Goal: Task Accomplishment & Management: Complete application form

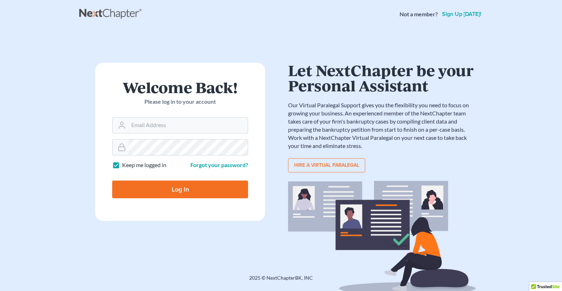
type input "atty@elainesanjuan.com"
drag, startPoint x: 58, startPoint y: 184, endPoint x: 71, endPoint y: 176, distance: 15.1
click at [58, 184] on main "× Sorry, but you don't have permission to access this page Welcome Back! Please…" at bounding box center [281, 142] width 562 height 229
click at [181, 187] on input "Log In" at bounding box center [180, 190] width 136 height 18
type input "Thinking..."
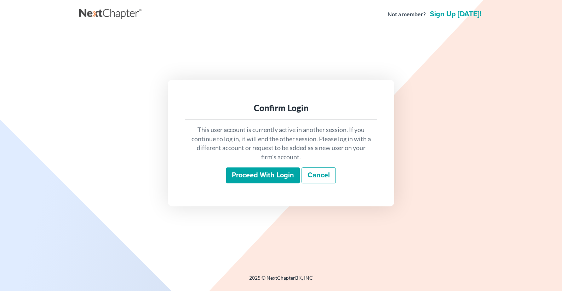
click at [279, 177] on input "Proceed with login" at bounding box center [263, 176] width 74 height 16
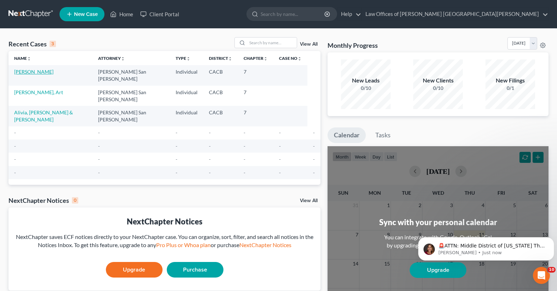
click at [40, 73] on link "[PERSON_NAME]" at bounding box center [33, 72] width 39 height 6
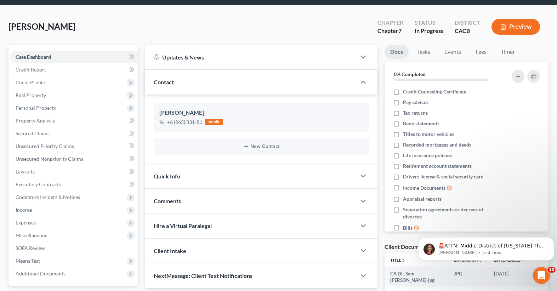
scroll to position [35, 0]
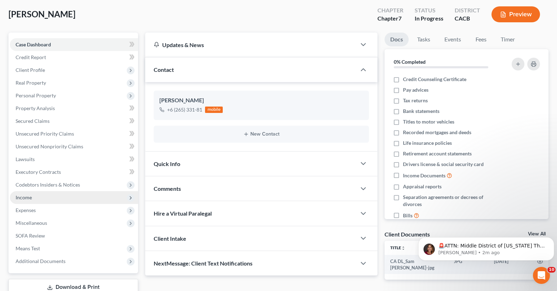
click at [29, 197] on span "Income" at bounding box center [24, 197] width 16 height 6
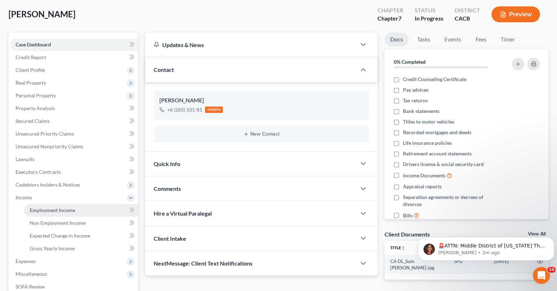
click at [40, 209] on span "Employment Income" at bounding box center [52, 210] width 45 height 6
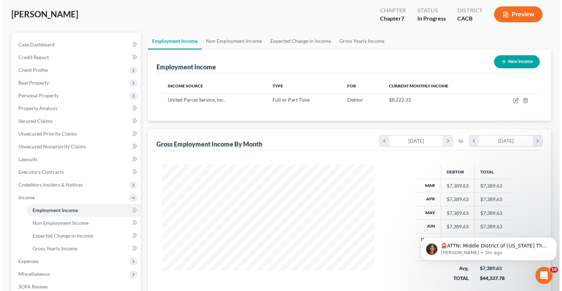
scroll to position [71, 0]
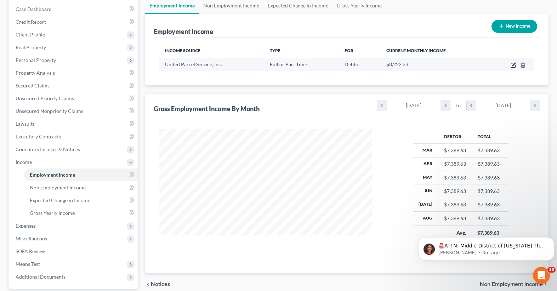
click at [513, 66] on icon "button" at bounding box center [514, 65] width 6 height 6
select select "0"
select select "10"
select select "3"
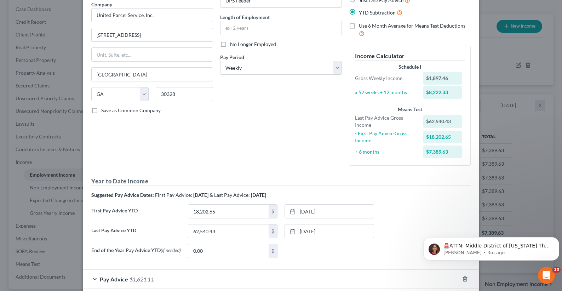
scroll to position [95, 0]
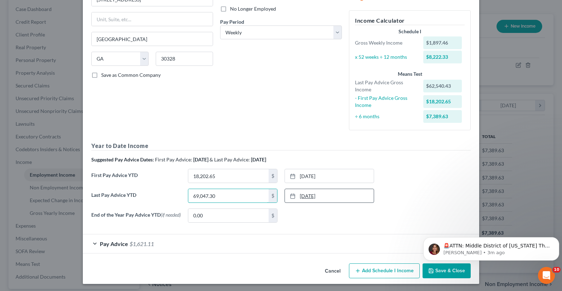
type input "69,047.30"
click at [312, 201] on link "[DATE]" at bounding box center [329, 195] width 89 height 13
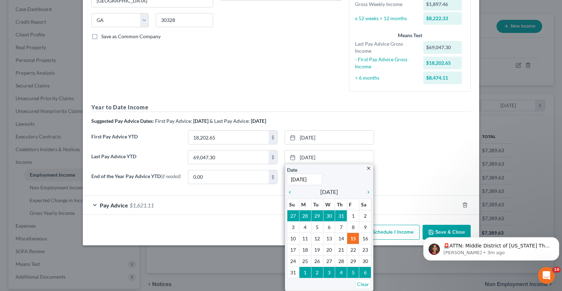
scroll to position [97, 0]
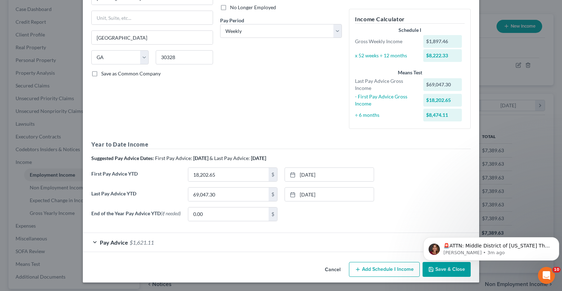
click at [409, 192] on div "Last Pay Advice YTD 69,047.30 $ [DATE] close Date [DATE] Time 12:00 AM chevron_…" at bounding box center [281, 197] width 387 height 20
click at [418, 196] on div "Last Pay Advice YTD 69,047.30 $ [DATE] close Date [DATE] Time 12:00 AM chevron_…" at bounding box center [281, 197] width 387 height 20
click at [419, 190] on div "Last Pay Advice YTD 69,047.30 $ [DATE] close Date [DATE] Time 12:00 AM chevron_…" at bounding box center [281, 197] width 387 height 20
click at [306, 174] on link "[DATE]" at bounding box center [329, 174] width 89 height 13
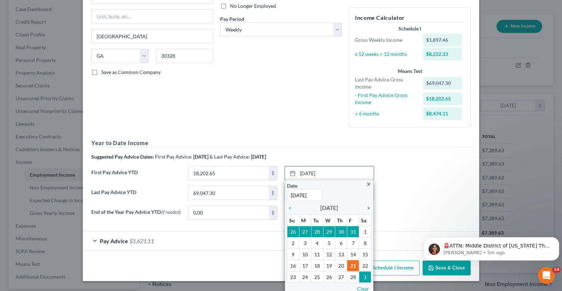
click at [366, 208] on icon "chevron_right" at bounding box center [366, 208] width 9 height 6
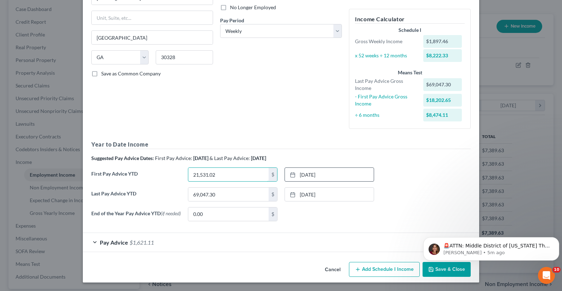
type input "21,531.02"
click at [270, 228] on form "Employment Type * Select Full or [DEMOGRAPHIC_DATA] Employment Self Employment …" at bounding box center [281, 95] width 380 height 316
click at [362, 208] on div "None close Date Time chevron_left [DATE] chevron_right Su M Tu W Th F Sa 31 1 2…" at bounding box center [329, 214] width 97 height 14
click at [380, 271] on button "Add Schedule I Income" at bounding box center [384, 269] width 71 height 15
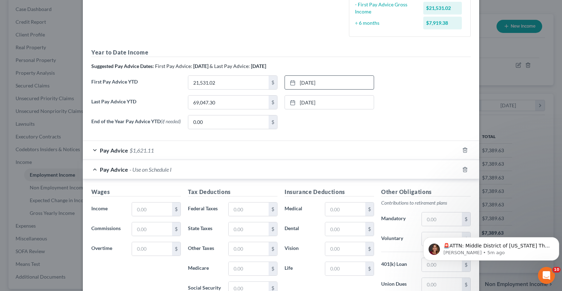
scroll to position [204, 0]
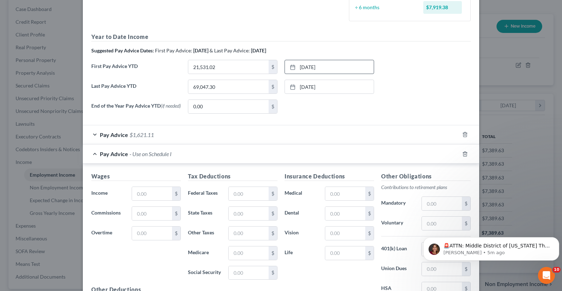
click at [466, 157] on div at bounding box center [470, 153] width 20 height 11
click at [463, 156] on icon "button" at bounding box center [466, 154] width 6 height 6
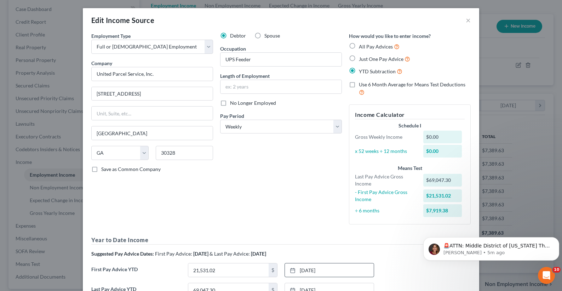
scroll to position [0, 0]
click at [289, 186] on div "Debtor Spouse Occupation UPS Feeder Length of Employment No Longer Employed Pay…" at bounding box center [281, 132] width 129 height 198
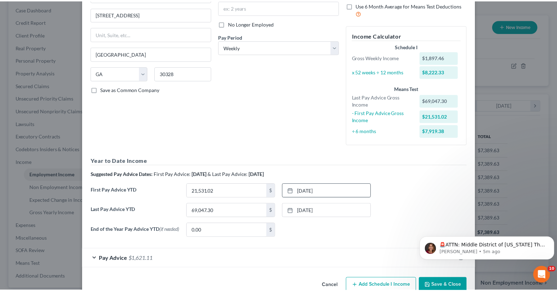
scroll to position [97, 0]
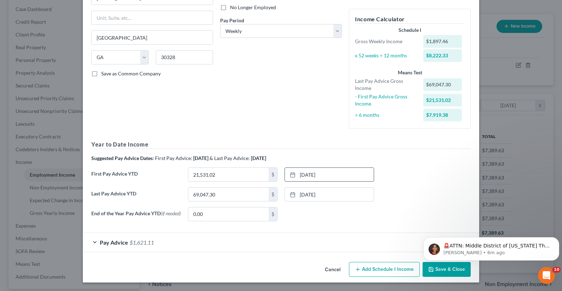
click at [443, 273] on button "Save & Close" at bounding box center [447, 269] width 48 height 15
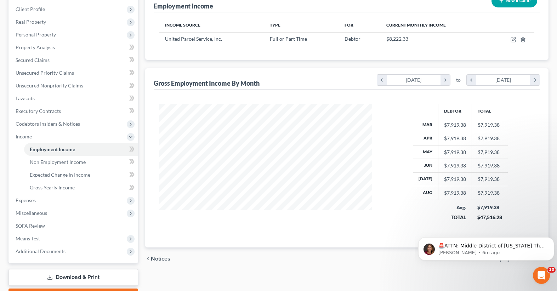
scroll to position [136, 0]
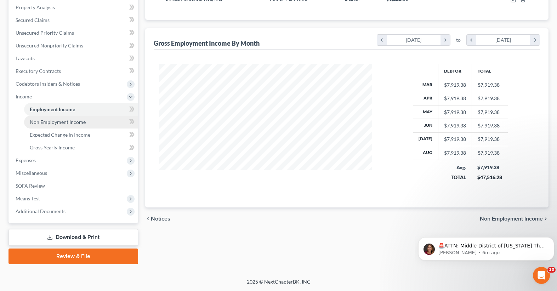
click at [67, 126] on link "Non Employment Income" at bounding box center [81, 122] width 114 height 13
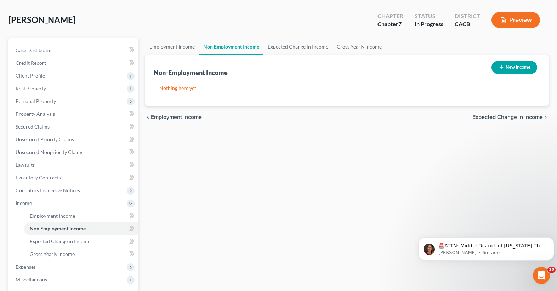
scroll to position [106, 0]
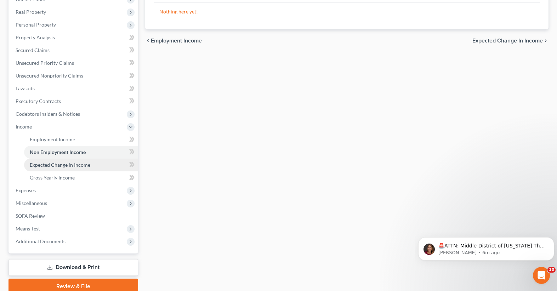
click at [71, 164] on span "Expected Change in Income" at bounding box center [60, 165] width 61 height 6
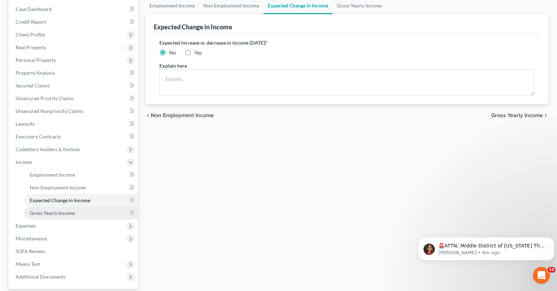
click at [74, 215] on link "Gross Yearly Income" at bounding box center [81, 213] width 114 height 13
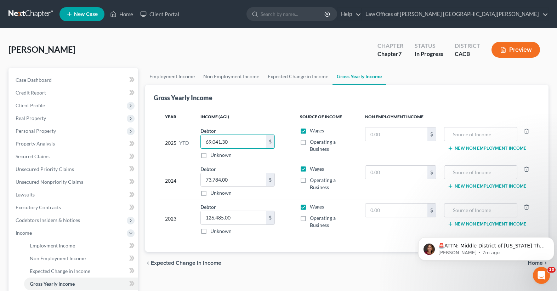
type input "69,041.30"
click at [282, 153] on div "Debtor 69,041.30 $ Unknown Balance Undetermined 69,041.30 $ Unknown" at bounding box center [244, 143] width 88 height 32
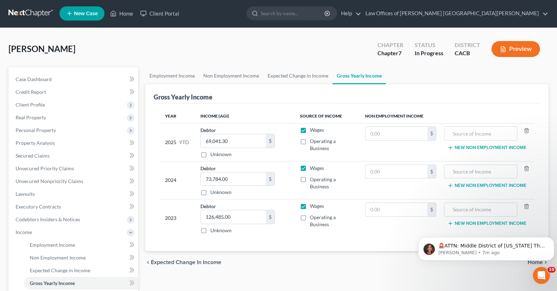
scroll to position [35, 0]
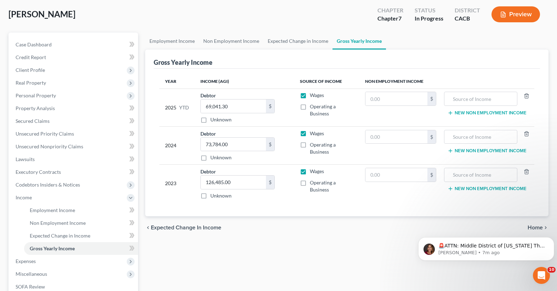
click at [360, 251] on div "Employment Income Non Employment Income Expected Change in Income Gross Yearly …" at bounding box center [347, 199] width 411 height 333
click at [530, 227] on body "🚨ATTN: Middle District of [US_STATE] The court has added a new Credit Counselin…" at bounding box center [486, 247] width 136 height 44
click at [531, 227] on body "🚨ATTN: Middle District of [US_STATE] The court has added a new Credit Counselin…" at bounding box center [486, 247] width 136 height 44
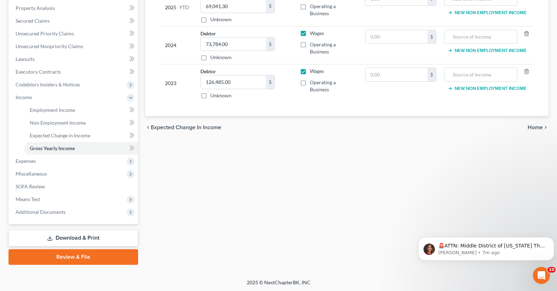
scroll to position [136, 0]
click at [534, 125] on span "Home" at bounding box center [535, 127] width 15 height 6
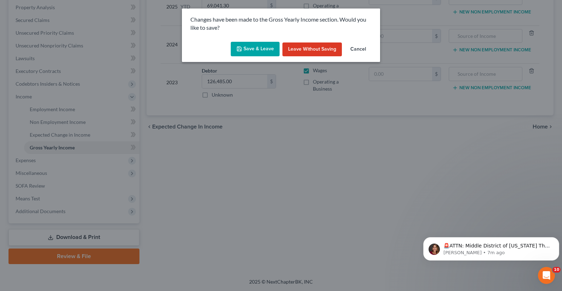
click at [253, 49] on button "Save & Leave" at bounding box center [255, 49] width 49 height 15
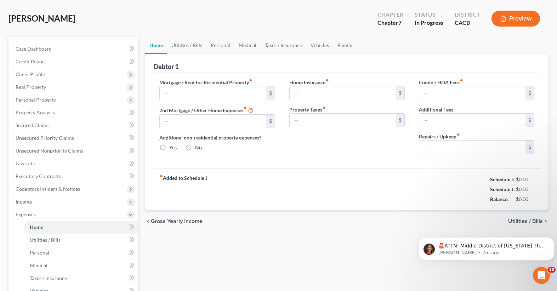
type input "2,500.00"
type input "0.00"
radio input "true"
type input "0.00"
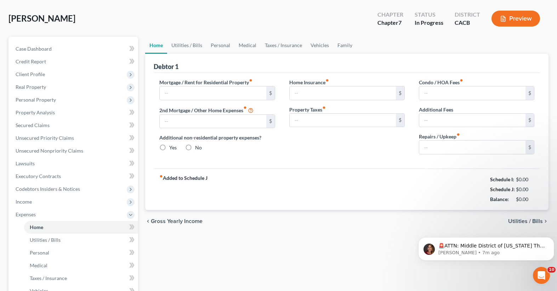
type input "192.00"
type input "0.00"
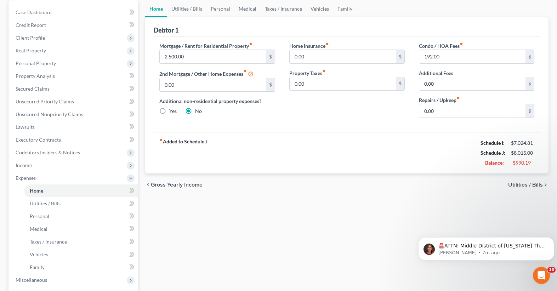
scroll to position [71, 0]
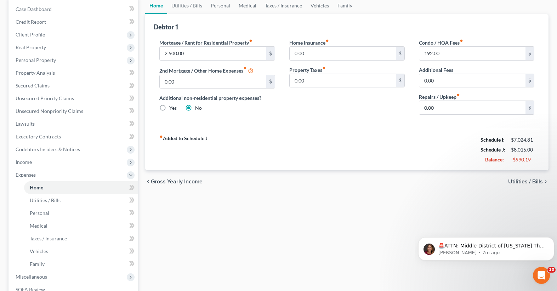
click at [538, 182] on span "Utilities / Bills" at bounding box center [525, 182] width 35 height 6
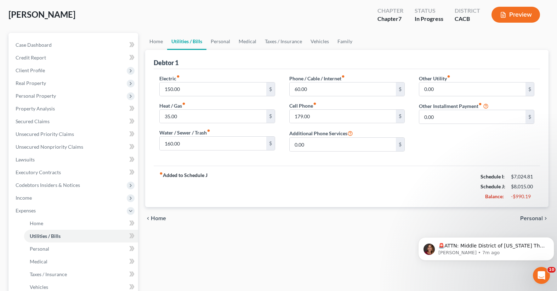
scroll to position [35, 0]
click at [528, 221] on span "Personal" at bounding box center [531, 218] width 23 height 6
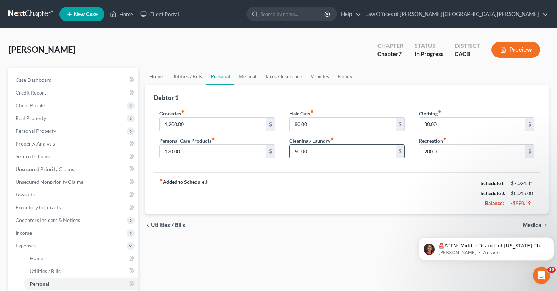
click at [298, 153] on input "50.00" at bounding box center [343, 151] width 106 height 13
drag, startPoint x: 297, startPoint y: 153, endPoint x: 293, endPoint y: 153, distance: 4.3
click at [293, 153] on input "50.00" at bounding box center [343, 151] width 106 height 13
type input "40.00"
click at [295, 125] on input "80.00" at bounding box center [343, 124] width 106 height 13
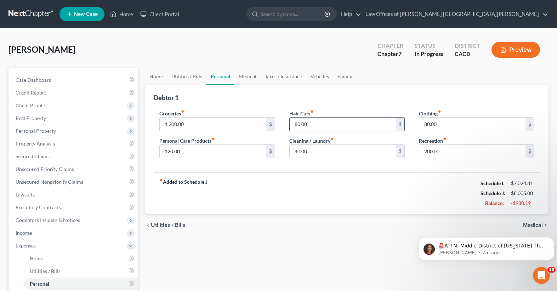
drag, startPoint x: 296, startPoint y: 125, endPoint x: 290, endPoint y: 125, distance: 6.4
click at [290, 125] on input "80.00" at bounding box center [343, 124] width 106 height 13
click at [358, 120] on input "60.00" at bounding box center [343, 124] width 106 height 13
type input "60.00"
click at [169, 153] on input "120.00" at bounding box center [213, 151] width 106 height 13
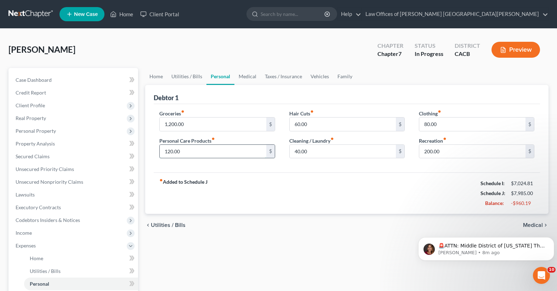
click at [172, 150] on input "120.00" at bounding box center [213, 151] width 106 height 13
click at [170, 152] on input "120.00" at bounding box center [213, 151] width 106 height 13
type input "100.00"
click at [202, 175] on div "fiber_manual_record Added to Schedule J Schedule I: $7,024.81 Schedule J: $7,96…" at bounding box center [347, 192] width 386 height 41
click at [532, 224] on html "🚨ATTN: Middle District of [US_STATE] The court has added a new Credit Counselin…" at bounding box center [486, 247] width 142 height 50
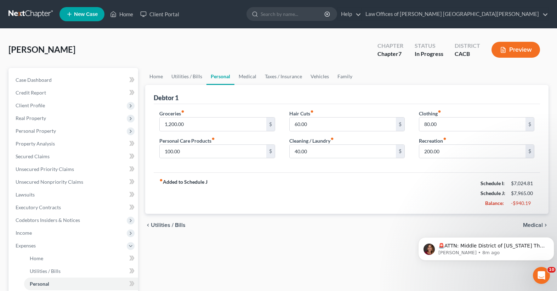
click at [526, 225] on body "🚨ATTN: Middle District of [US_STATE] The court has added a new Credit Counselin…" at bounding box center [486, 247] width 136 height 44
click at [450, 222] on html "🚨ATTN: Middle District of [US_STATE] The court has added a new Credit Counselin…" at bounding box center [486, 247] width 142 height 50
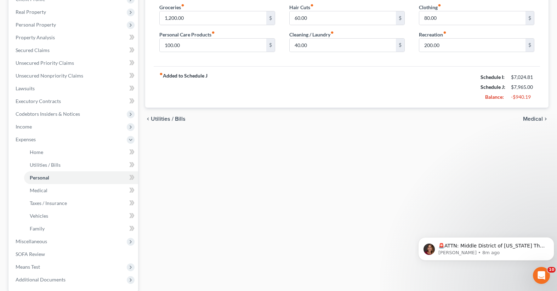
click at [535, 122] on span "Medical" at bounding box center [533, 119] width 20 height 6
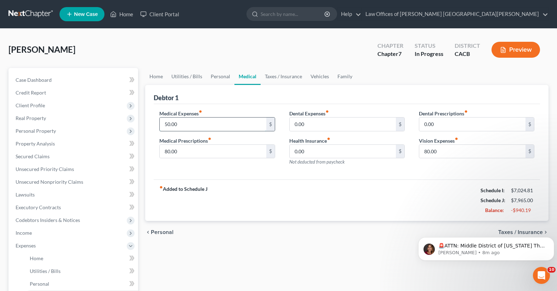
click at [167, 125] on input "50.00" at bounding box center [213, 124] width 106 height 13
click at [166, 125] on input "50.00" at bounding box center [213, 124] width 106 height 13
type input "40.00"
click at [166, 154] on input "80.00" at bounding box center [213, 151] width 106 height 13
click at [166, 151] on input "80.00" at bounding box center [213, 151] width 106 height 13
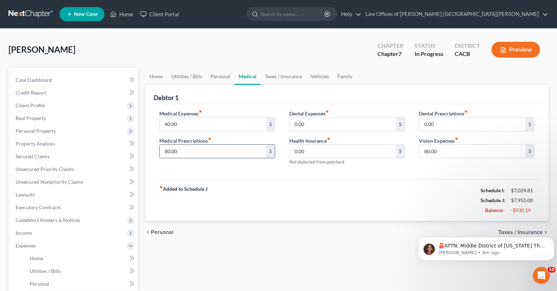
drag, startPoint x: 167, startPoint y: 152, endPoint x: 162, endPoint y: 152, distance: 4.7
click at [162, 152] on input "80.00" at bounding box center [213, 151] width 106 height 13
type input "60.00"
click at [244, 170] on div "Medical Expenses fiber_manual_record 40.00 $ Medical Prescriptions fiber_manual…" at bounding box center [217, 141] width 130 height 62
click at [532, 232] on body "🚨ATTN: Middle District of [US_STATE] The court has added a new Credit Counselin…" at bounding box center [486, 247] width 136 height 44
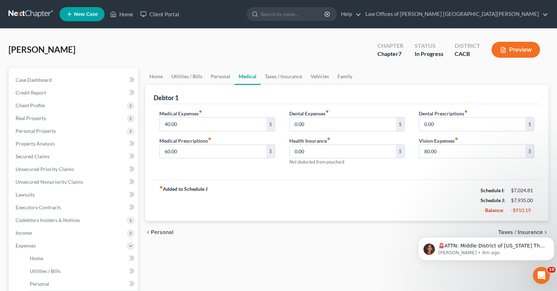
click at [531, 231] on body "🚨ATTN: Middle District of [US_STATE] The court has added a new Credit Counselin…" at bounding box center [486, 247] width 136 height 44
click at [310, 204] on div "fiber_manual_record Added to Schedule J Schedule I: $7,024.81 Schedule J: $7,93…" at bounding box center [347, 200] width 386 height 41
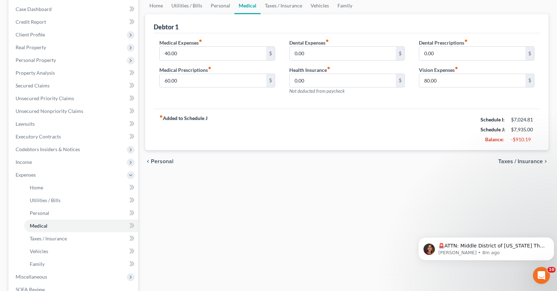
click at [532, 161] on span "Taxes / Insurance" at bounding box center [520, 162] width 45 height 6
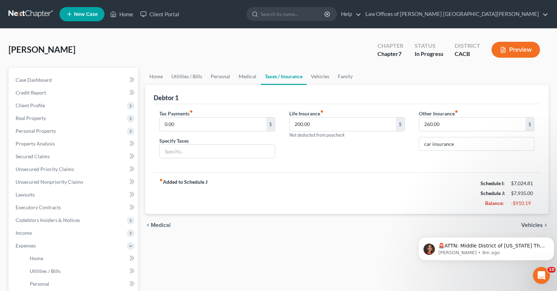
click at [535, 226] on body "🚨ATTN: Middle District of [US_STATE] The court has added a new Credit Counselin…" at bounding box center [486, 247] width 136 height 44
click at [532, 224] on html "🚨ATTN: Middle District of [US_STATE] The court has added a new Credit Counselin…" at bounding box center [486, 247] width 142 height 50
click at [476, 218] on div "chevron_left Medical Vehicles chevron_right" at bounding box center [346, 225] width 403 height 23
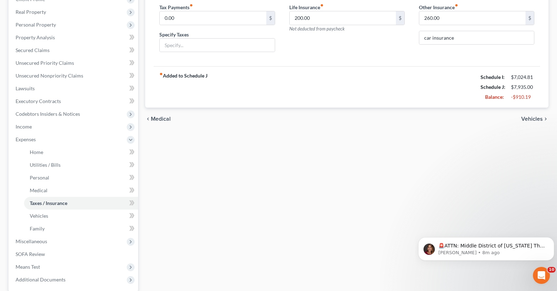
click at [539, 120] on span "Vehicles" at bounding box center [532, 119] width 22 height 6
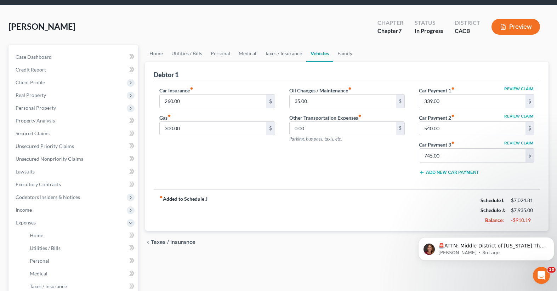
scroll to position [35, 0]
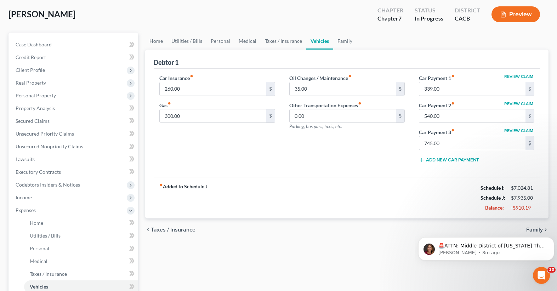
click at [534, 227] on body "🚨ATTN: Middle District of [US_STATE] The court has added a new Credit Counselin…" at bounding box center [486, 247] width 136 height 44
click at [535, 230] on body "🚨ATTN: Middle District of [US_STATE] The court has added a new Credit Counselin…" at bounding box center [486, 247] width 136 height 44
click at [533, 233] on body "🚨ATTN: Middle District of [US_STATE] The court has added a new Credit Counselin…" at bounding box center [486, 247] width 136 height 44
click at [347, 204] on div "fiber_manual_record Added to Schedule J Schedule I: $7,024.81 Schedule J: $7,93…" at bounding box center [347, 197] width 386 height 41
click at [526, 228] on body "🚨ATTN: Middle District of [US_STATE] The court has added a new Credit Counselin…" at bounding box center [486, 247] width 136 height 44
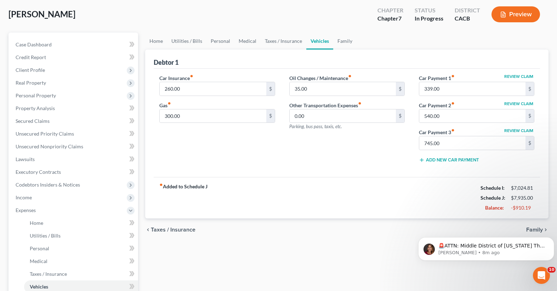
click at [526, 228] on body "🚨ATTN: Middle District of [US_STATE] The court has added a new Credit Counselin…" at bounding box center [486, 247] width 136 height 44
click at [550, 241] on button "Dismiss notification" at bounding box center [552, 239] width 9 height 9
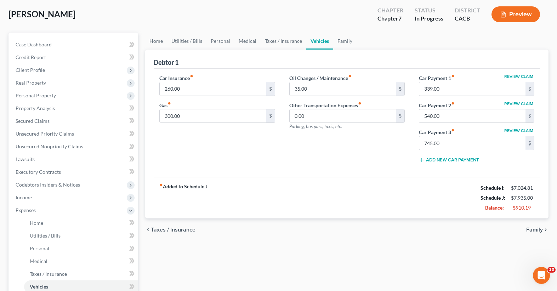
click at [534, 230] on span "Family" at bounding box center [534, 230] width 17 height 6
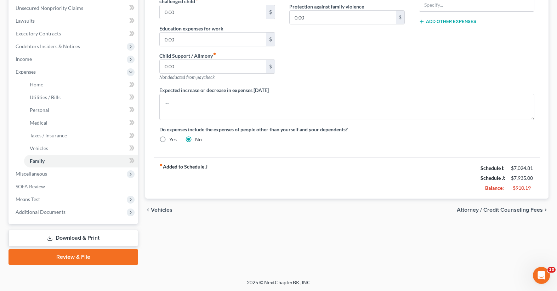
scroll to position [175, 0]
click at [535, 210] on span "Attorney / Credit Counseling Fees" at bounding box center [500, 209] width 86 height 6
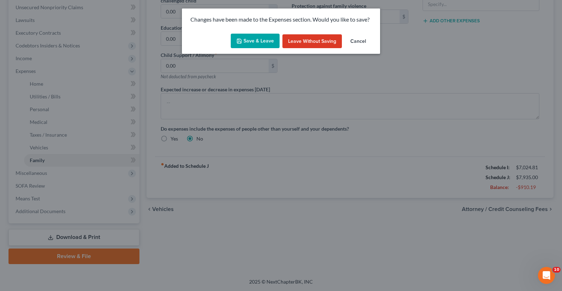
drag, startPoint x: 253, startPoint y: 37, endPoint x: 252, endPoint y: 42, distance: 5.0
click at [253, 38] on button "Save & Leave" at bounding box center [255, 41] width 49 height 15
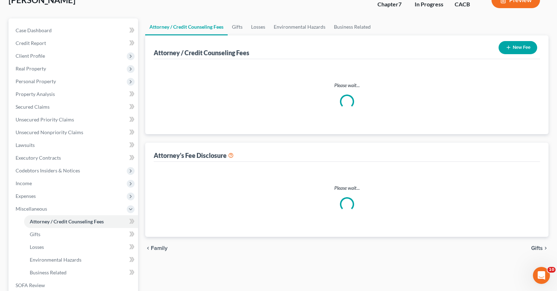
scroll to position [9, 0]
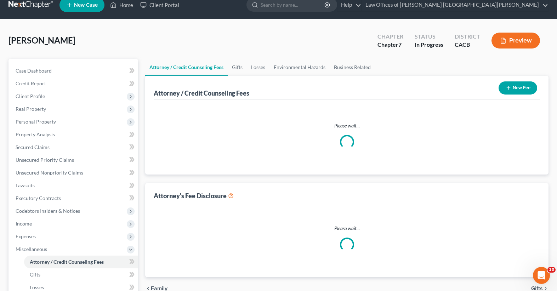
select select "0"
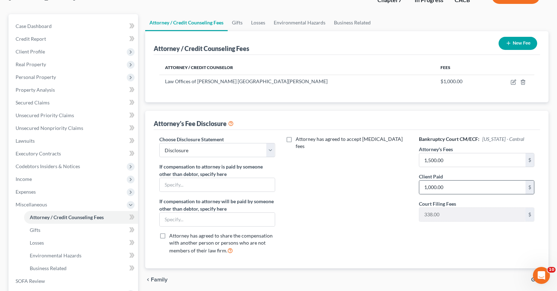
scroll to position [71, 0]
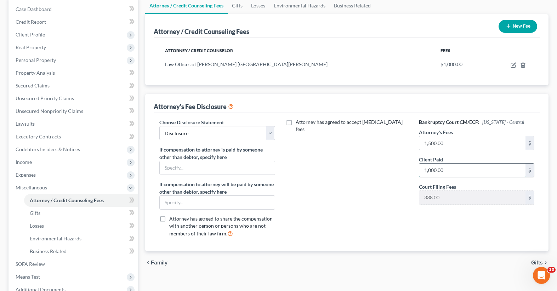
click at [429, 172] on input "1,000.00" at bounding box center [472, 170] width 106 height 13
click at [430, 171] on input "1,000.00" at bounding box center [472, 170] width 106 height 13
click at [430, 172] on input "1,000.00" at bounding box center [472, 170] width 106 height 13
type input "1,500.00"
drag, startPoint x: 313, startPoint y: 205, endPoint x: 431, endPoint y: 216, distance: 118.9
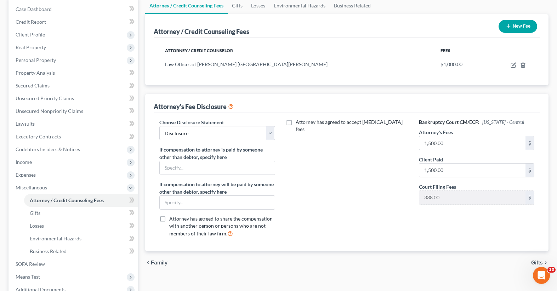
click at [313, 205] on div "Attorney has agreed to accept [MEDICAL_DATA] fees" at bounding box center [347, 181] width 130 height 124
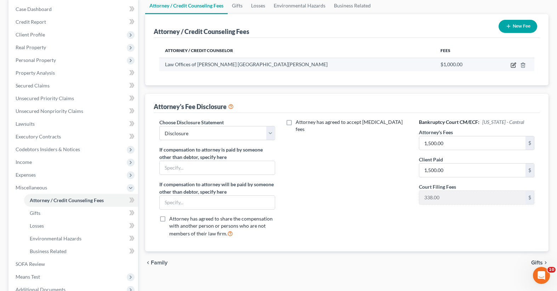
click at [516, 66] on icon "button" at bounding box center [514, 65] width 6 height 6
select select "4"
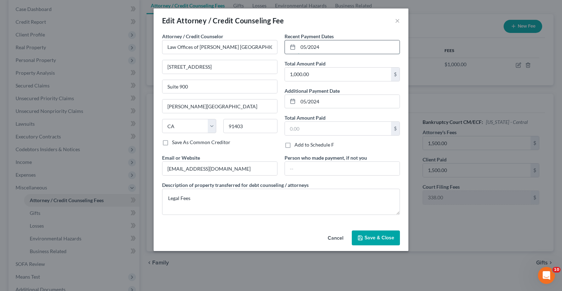
drag, startPoint x: 303, startPoint y: 48, endPoint x: 337, endPoint y: 49, distance: 33.7
click at [337, 49] on input "05/2024" at bounding box center [349, 46] width 102 height 13
click at [305, 47] on input "09/2025" at bounding box center [349, 46] width 102 height 13
drag, startPoint x: 327, startPoint y: 48, endPoint x: 249, endPoint y: 45, distance: 78.0
click at [250, 45] on div "Attorney / Credit Counselor * Law Offices of [PERSON_NAME] O [GEOGRAPHIC_DATA][…" at bounding box center [281, 127] width 245 height 188
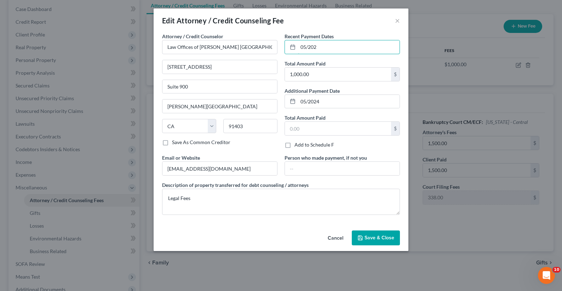
type input "05/2024"
drag, startPoint x: 330, startPoint y: 100, endPoint x: 262, endPoint y: 95, distance: 68.2
click at [262, 95] on div "Attorney / Credit Counselor * Law Offices of [PERSON_NAME] O [GEOGRAPHIC_DATA][…" at bounding box center [281, 127] width 245 height 188
type input "5"
type input "09/2025"
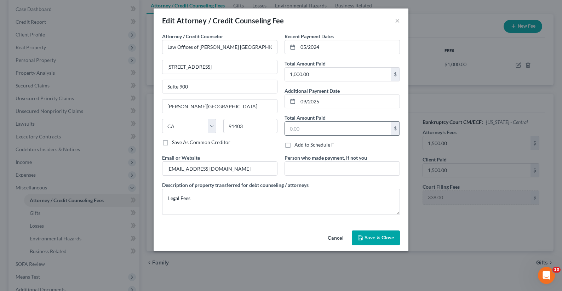
click at [301, 134] on input "text" at bounding box center [338, 128] width 106 height 13
click at [312, 128] on input "text" at bounding box center [338, 128] width 106 height 13
type input "500"
click at [371, 239] on span "Save & Close" at bounding box center [380, 238] width 30 height 6
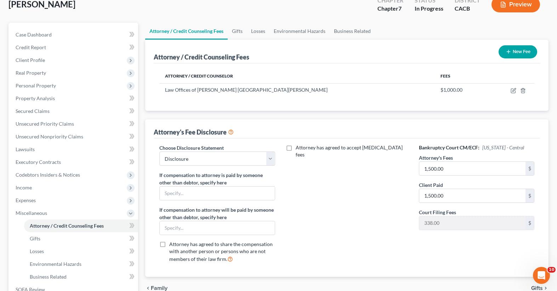
scroll to position [35, 0]
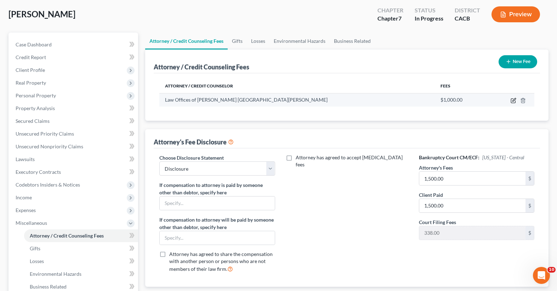
click at [516, 101] on icon "button" at bounding box center [514, 101] width 6 height 6
select select "4"
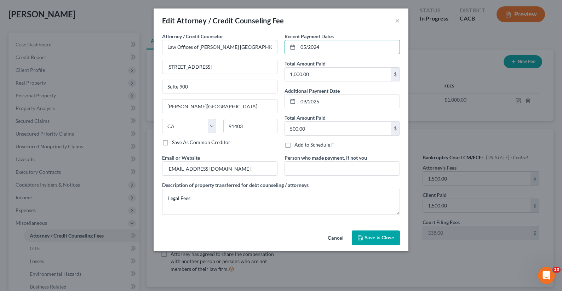
drag, startPoint x: 325, startPoint y: 47, endPoint x: 257, endPoint y: 56, distance: 68.5
click at [267, 51] on div "Attorney / Credit Counselor * Law Offices of [PERSON_NAME] O [GEOGRAPHIC_DATA][…" at bounding box center [281, 127] width 245 height 188
type input "09/2025"
type input "1500"
click at [382, 237] on span "Save & Close" at bounding box center [380, 238] width 30 height 6
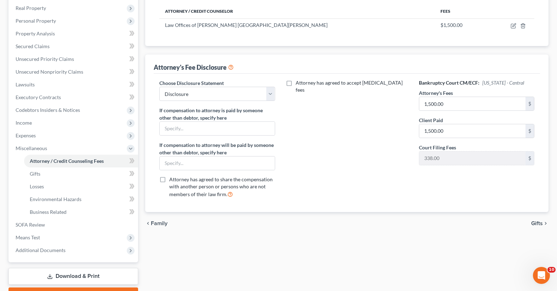
scroll to position [142, 0]
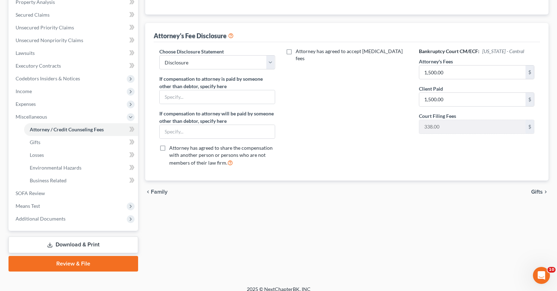
click at [532, 191] on span "Gifts" at bounding box center [537, 192] width 12 height 6
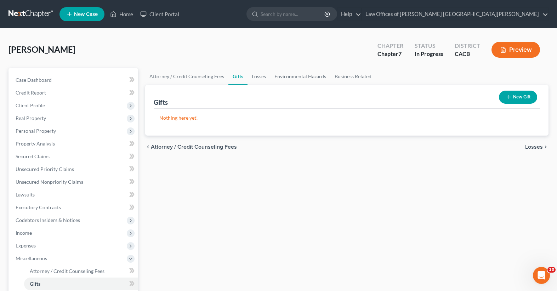
click at [530, 147] on span "Losses" at bounding box center [534, 147] width 18 height 6
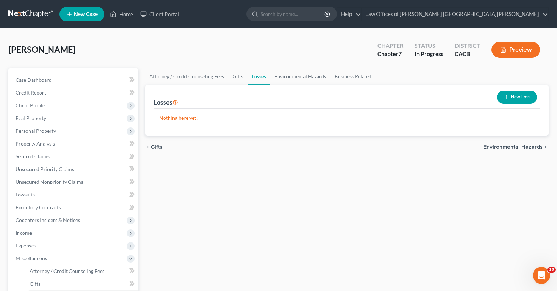
click at [530, 146] on span "Environmental Hazards" at bounding box center [513, 147] width 60 height 6
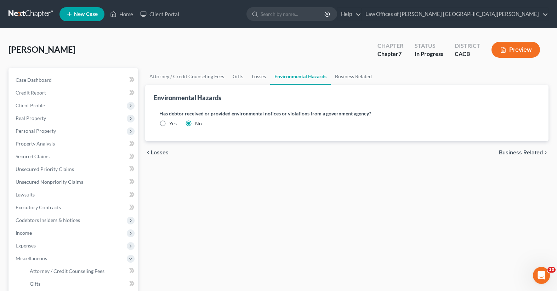
click at [530, 146] on div "chevron_left Losses Business Related chevron_right" at bounding box center [346, 152] width 403 height 23
click at [530, 153] on span "Business Related" at bounding box center [521, 153] width 44 height 6
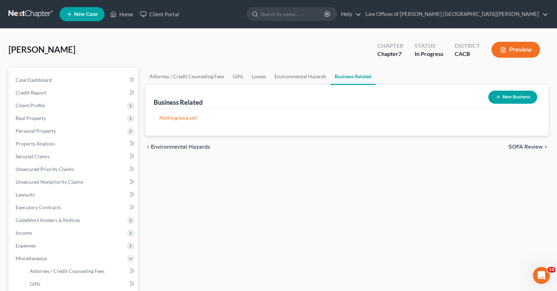
click at [532, 146] on span "SOFA Review" at bounding box center [526, 147] width 34 height 6
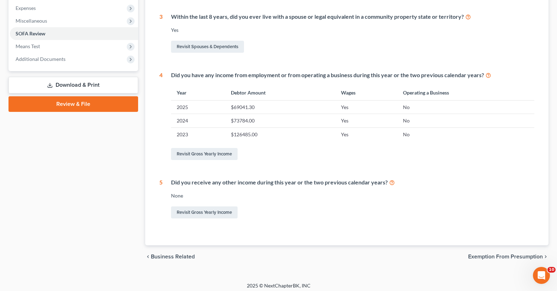
scroll to position [242, 0]
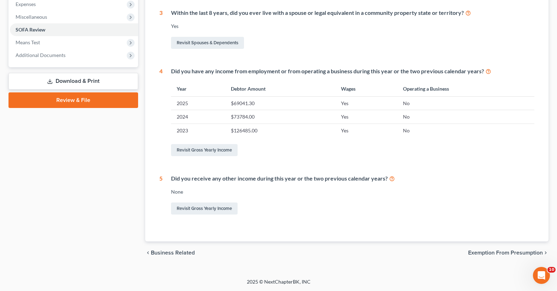
click at [517, 251] on span "Exemption from Presumption" at bounding box center [505, 253] width 75 height 6
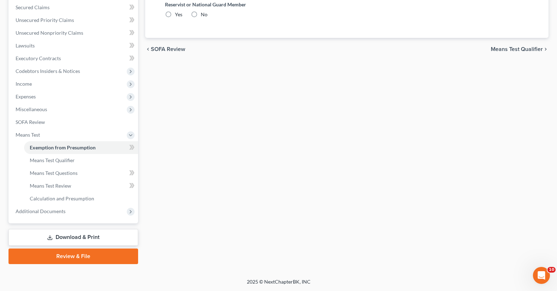
scroll to position [7, 0]
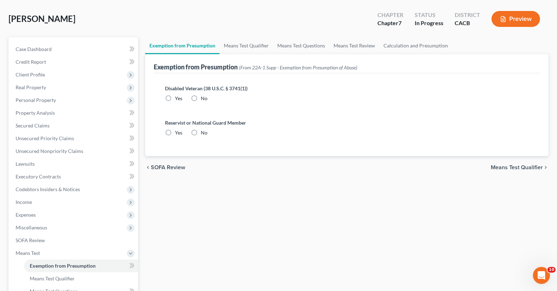
radio input "true"
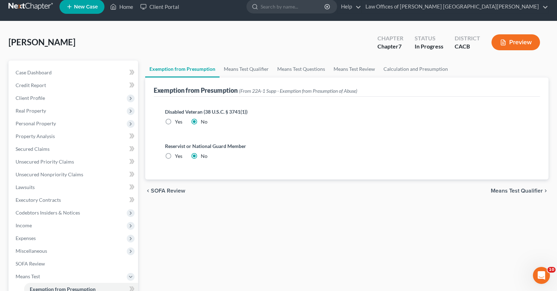
scroll to position [0, 0]
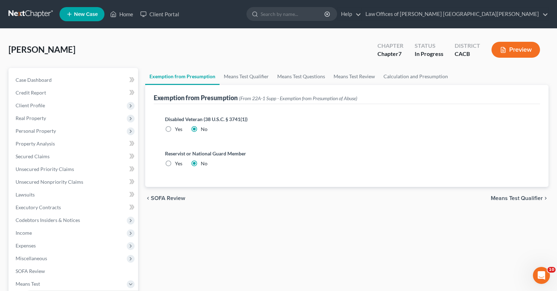
click at [526, 201] on span "Means Test Qualifier" at bounding box center [517, 199] width 52 height 6
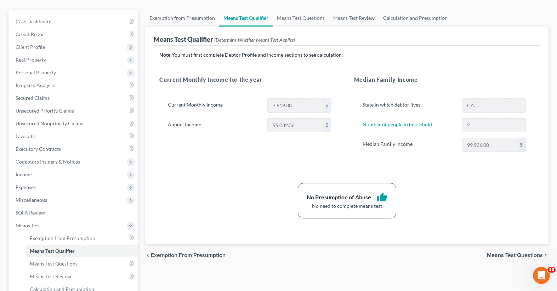
scroll to position [71, 0]
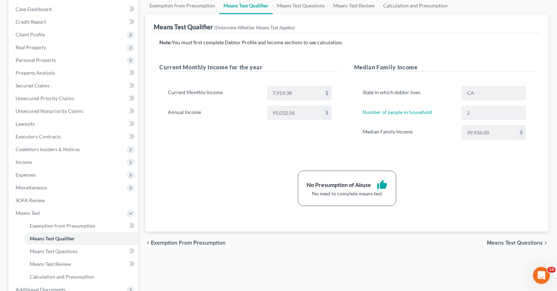
click at [526, 244] on span "Means Test Questions" at bounding box center [515, 243] width 56 height 6
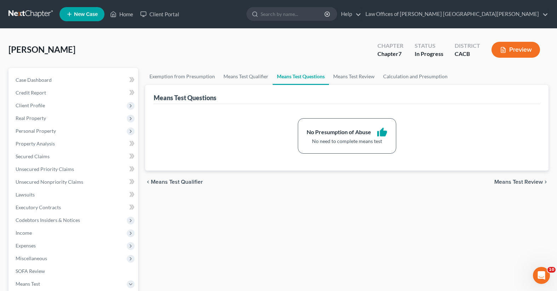
click at [532, 178] on div "chevron_left Means Test Qualifier Means Test Review chevron_right" at bounding box center [346, 182] width 403 height 23
click at [528, 183] on span "Means Test Review" at bounding box center [518, 182] width 49 height 6
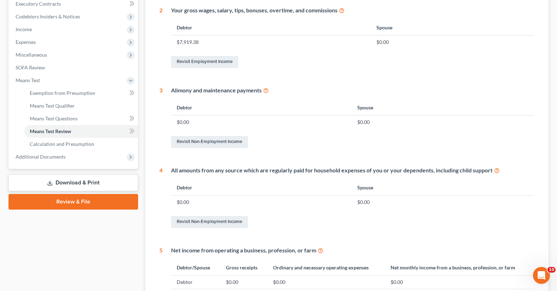
scroll to position [213, 0]
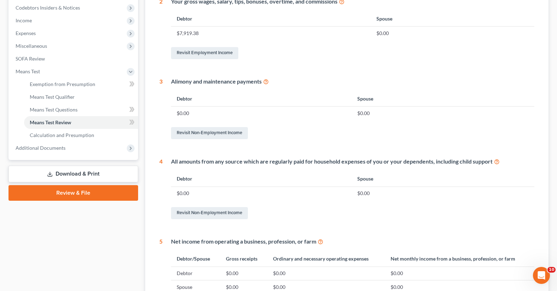
click at [104, 175] on link "Download & Print" at bounding box center [74, 174] width 130 height 17
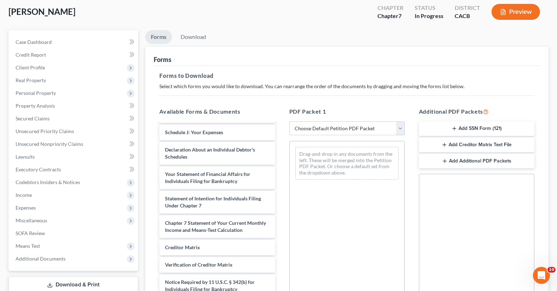
scroll to position [35, 0]
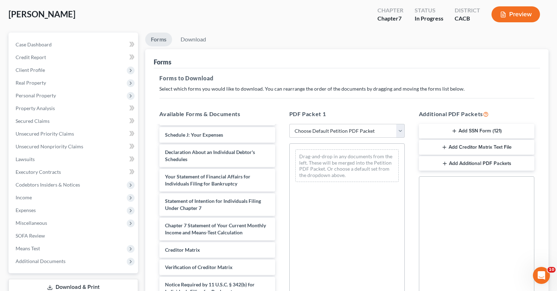
click at [481, 131] on button "Add SSN Form (121)" at bounding box center [476, 131] width 115 height 15
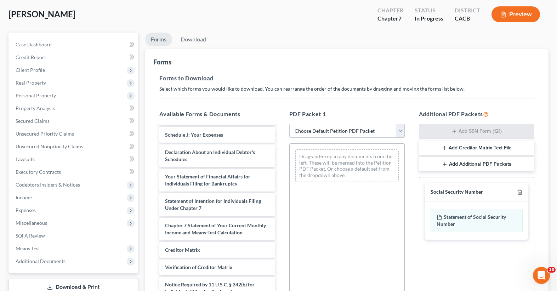
click at [456, 149] on button "Add Creditor Matrix Text File" at bounding box center [476, 148] width 115 height 15
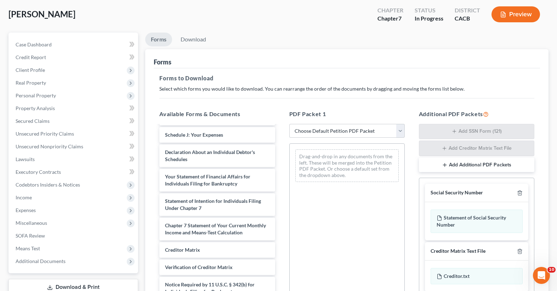
click at [454, 166] on button "Add Additional PDF Packets" at bounding box center [476, 165] width 115 height 15
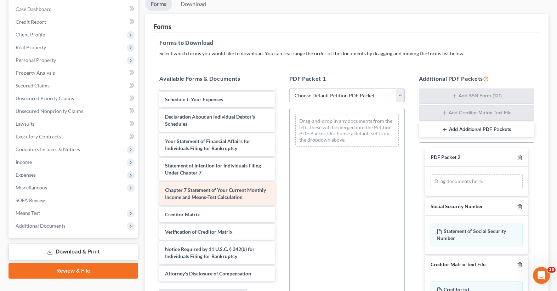
scroll to position [106, 0]
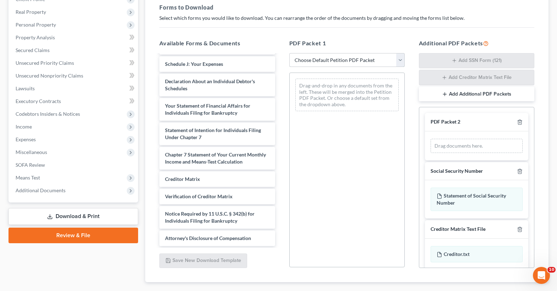
click at [316, 60] on select "Choose Default Petition PDF Packet Complete Bankruptcy Petition (all forms and …" at bounding box center [346, 60] width 115 height 14
select select "0"
click at [289, 53] on select "Choose Default Petition PDF Packet Complete Bankruptcy Petition (all forms and …" at bounding box center [346, 60] width 115 height 14
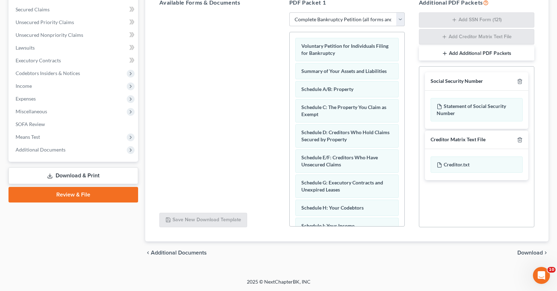
click at [526, 252] on span "Download" at bounding box center [530, 253] width 26 height 6
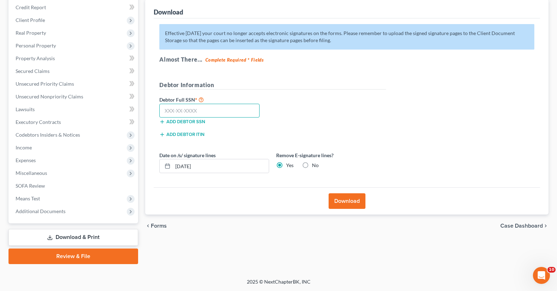
click at [189, 109] on input "text" at bounding box center [209, 111] width 100 height 14
click at [181, 104] on input "text" at bounding box center [209, 111] width 100 height 14
type input "624-26-7014"
click at [216, 170] on input "[DATE]" at bounding box center [221, 165] width 96 height 13
click at [165, 166] on icon at bounding box center [168, 166] width 6 height 6
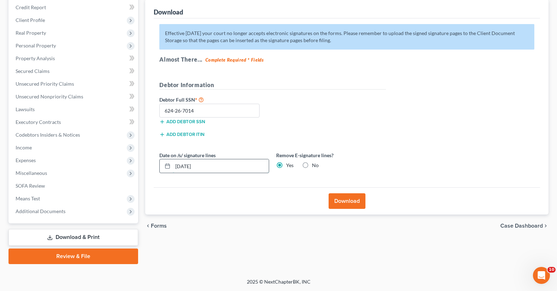
click at [225, 168] on input "[DATE]" at bounding box center [221, 165] width 96 height 13
click at [188, 166] on input "[DATE]" at bounding box center [221, 165] width 96 height 13
click at [221, 167] on input "[DATE]" at bounding box center [221, 165] width 96 height 13
click at [169, 167] on icon at bounding box center [168, 166] width 6 height 6
click at [166, 166] on icon at bounding box center [168, 166] width 6 height 6
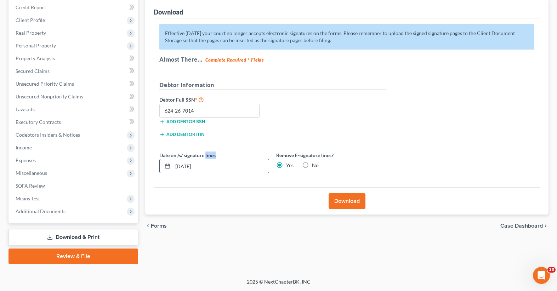
click at [166, 166] on icon at bounding box center [168, 166] width 6 height 6
click at [187, 166] on input "[DATE]" at bounding box center [221, 165] width 96 height 13
click at [213, 167] on input "[DATE]" at bounding box center [221, 165] width 96 height 13
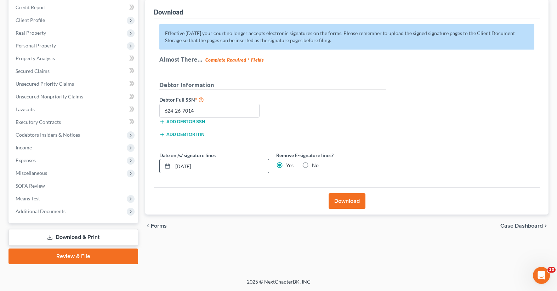
click at [167, 167] on icon at bounding box center [168, 166] width 6 height 6
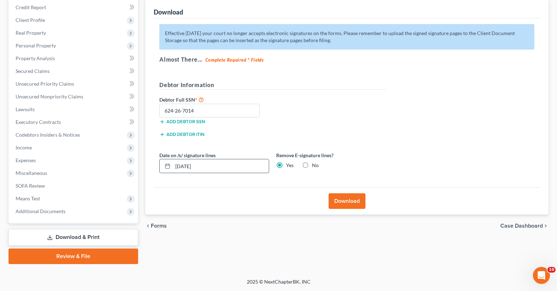
click at [204, 166] on input "[DATE]" at bounding box center [221, 165] width 96 height 13
click at [187, 169] on input "[DATE]" at bounding box center [221, 165] width 96 height 13
click at [187, 168] on input "[DATE]" at bounding box center [221, 165] width 96 height 13
click at [189, 168] on input "[DATE]" at bounding box center [221, 165] width 96 height 13
click at [188, 167] on input "[DATE]" at bounding box center [221, 165] width 96 height 13
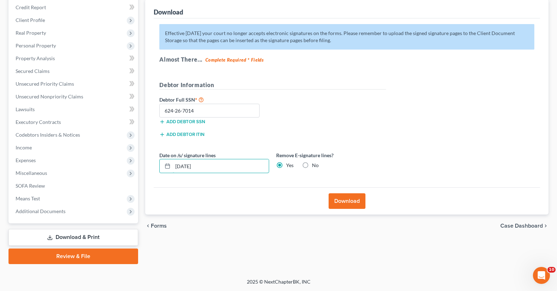
type input "[DATE]"
click at [343, 199] on button "Download" at bounding box center [347, 201] width 37 height 16
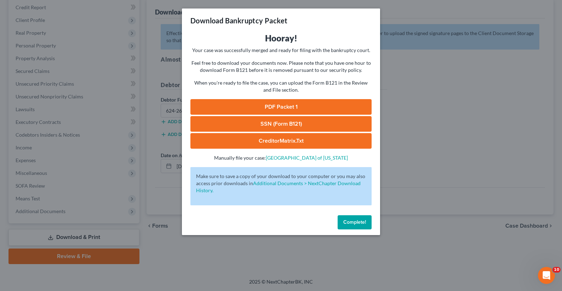
click at [292, 112] on link "PDF Packet 1" at bounding box center [281, 107] width 181 height 16
click at [368, 220] on button "Complete!" at bounding box center [355, 222] width 34 height 14
